Goal: Find specific page/section: Find specific page/section

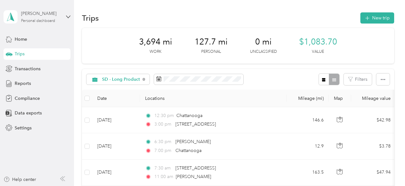
click at [43, 14] on div "[PERSON_NAME]" at bounding box center [41, 13] width 40 height 7
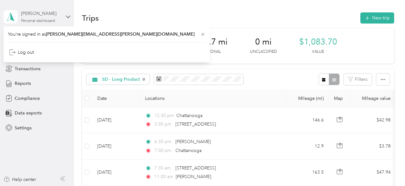
click at [43, 14] on div "[PERSON_NAME]" at bounding box center [41, 13] width 40 height 7
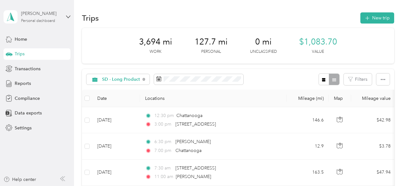
click at [43, 14] on div "[PERSON_NAME]" at bounding box center [41, 13] width 40 height 7
click at [169, 16] on div "Trips New trip" at bounding box center [238, 17] width 312 height 13
click at [377, 80] on button "button" at bounding box center [382, 80] width 13 height 12
click at [353, 76] on button "Filters" at bounding box center [358, 80] width 28 height 12
click at [299, 75] on div "SD - Long Product Filters" at bounding box center [238, 79] width 312 height 21
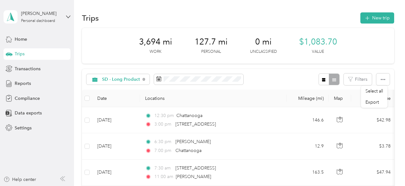
click at [331, 82] on div at bounding box center [328, 80] width 21 height 12
click at [25, 69] on span "Transactions" at bounding box center [28, 69] width 26 height 7
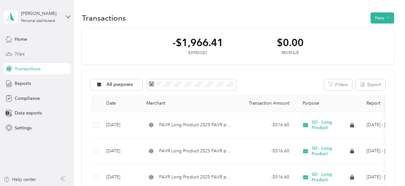
click at [22, 50] on div "Trips" at bounding box center [37, 53] width 67 height 11
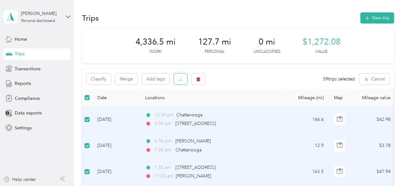
click at [181, 81] on icon "button" at bounding box center [180, 79] width 4 height 4
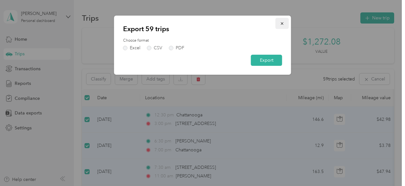
click at [282, 25] on icon "button" at bounding box center [282, 23] width 4 height 4
